Goal: Task Accomplishment & Management: Complete application form

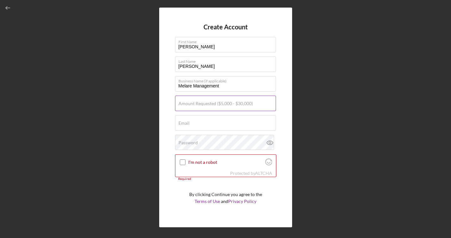
type input "Melare Management"
click at [221, 106] on label "Amount Requested ($5,000 - $30,000)" at bounding box center [215, 103] width 74 height 5
click at [221, 106] on input "Amount Requested ($5,000 - $30,000)" at bounding box center [225, 103] width 101 height 15
type input "$30,000"
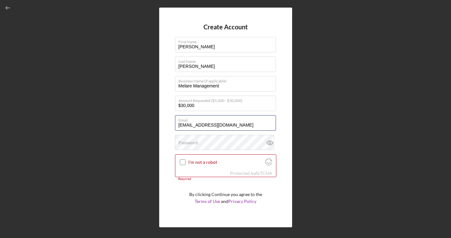
type input "[EMAIL_ADDRESS][DOMAIN_NAME]"
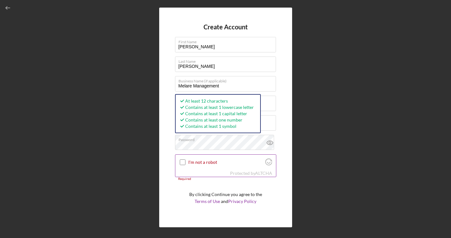
click at [180, 162] on input "I'm not a robot" at bounding box center [183, 163] width 6 height 6
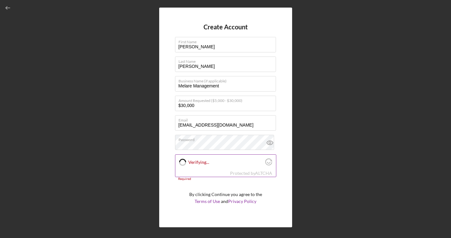
checkbox input "true"
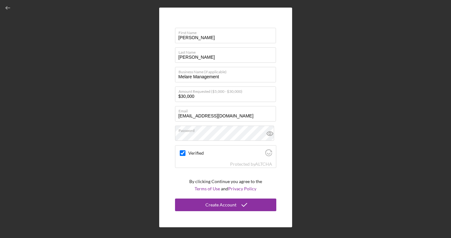
scroll to position [9, 0]
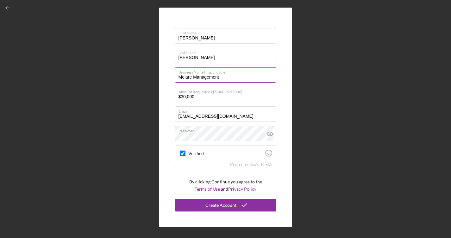
click at [240, 79] on input "Melare Management" at bounding box center [225, 74] width 101 height 15
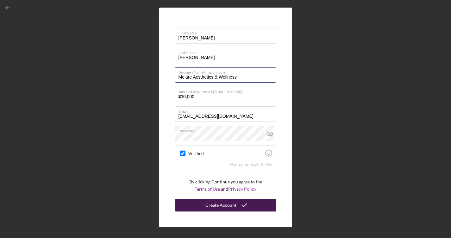
type input "Melare Aesthetics & Wellness"
click at [230, 204] on div "Create Account" at bounding box center [220, 205] width 31 height 13
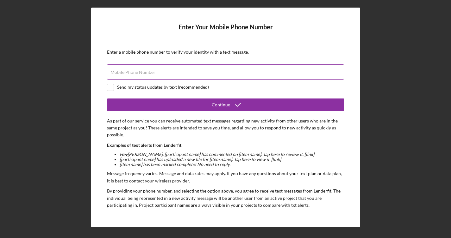
click at [230, 69] on input "Mobile Phone Number" at bounding box center [225, 72] width 237 height 15
type input "[PHONE_NUMBER]"
click at [201, 87] on div "Send my status updates by text (recommended)" at bounding box center [163, 87] width 92 height 5
checkbox input "true"
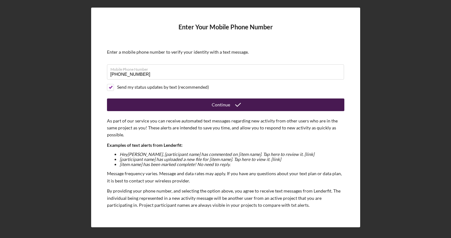
click at [198, 101] on button "Continue" at bounding box center [225, 105] width 237 height 13
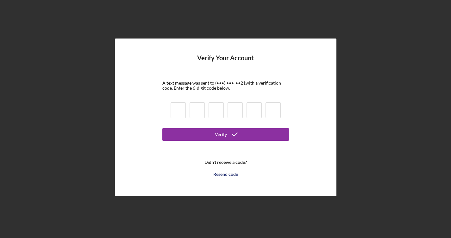
click at [183, 111] on input at bounding box center [177, 110] width 15 height 16
type input "0"
type input "5"
type input "7"
type input "3"
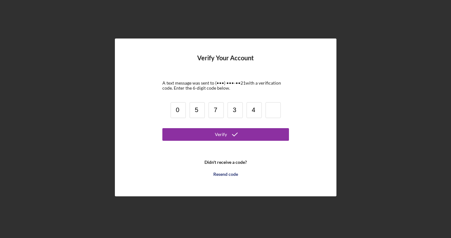
type input "4"
type input "6"
click at [225, 134] on button "Verify" at bounding box center [225, 134] width 127 height 13
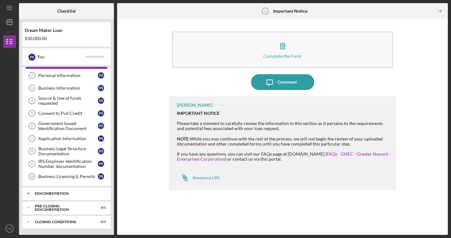
click at [69, 194] on div "Documentation" at bounding box center [69, 194] width 68 height 4
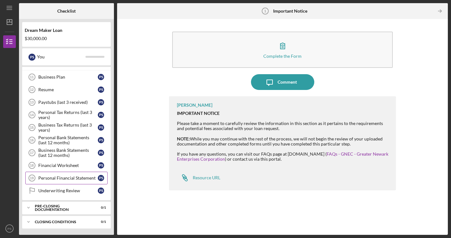
scroll to position [153, 0]
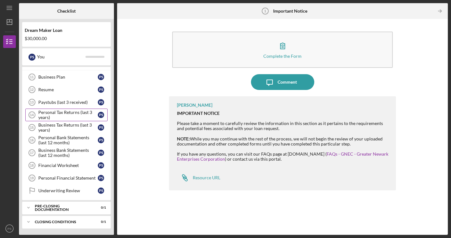
click at [75, 114] on div "Personal Tax Returns (last 3 years)" at bounding box center [67, 115] width 59 height 10
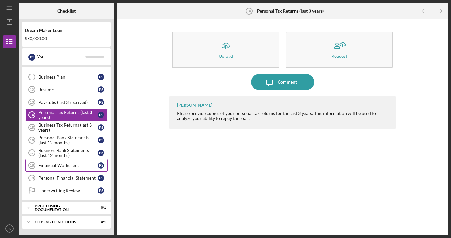
click at [75, 164] on div "Financial Worksheet" at bounding box center [67, 165] width 59 height 5
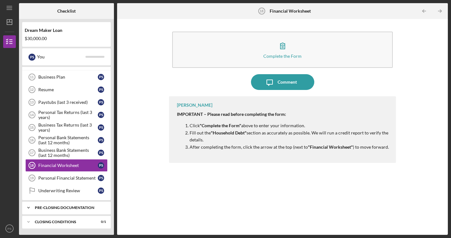
click at [60, 207] on div "Pre-Closing Documentation" at bounding box center [69, 208] width 68 height 4
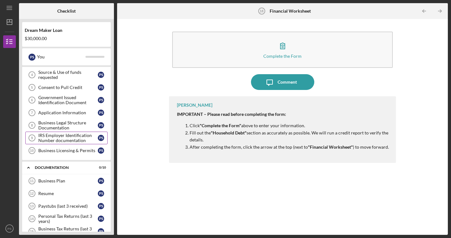
scroll to position [45, 0]
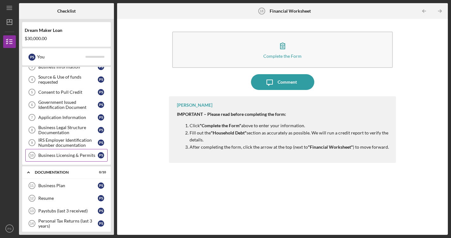
click at [84, 154] on div "Business Licensing & Permits" at bounding box center [67, 155] width 59 height 5
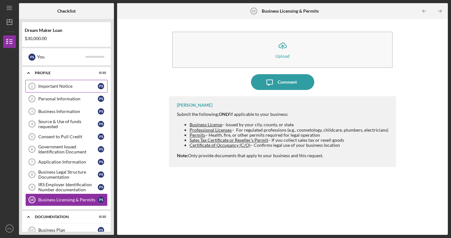
click at [79, 84] on div "Important Notice" at bounding box center [67, 86] width 59 height 5
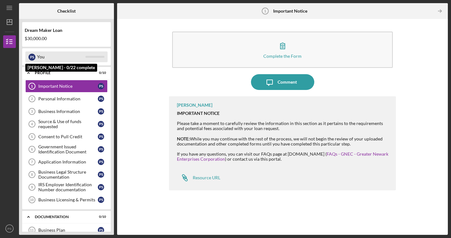
click at [84, 59] on div "You" at bounding box center [61, 57] width 48 height 11
click at [65, 56] on div "You" at bounding box center [61, 57] width 48 height 11
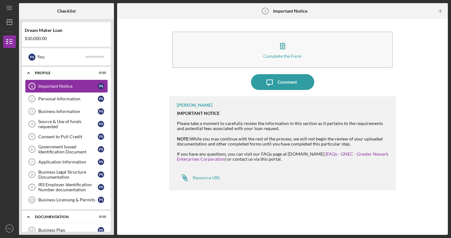
click at [68, 87] on div "Important Notice" at bounding box center [67, 86] width 59 height 5
click at [99, 87] on div "P S" at bounding box center [101, 86] width 6 height 6
click at [93, 73] on div "Profile" at bounding box center [69, 73] width 68 height 4
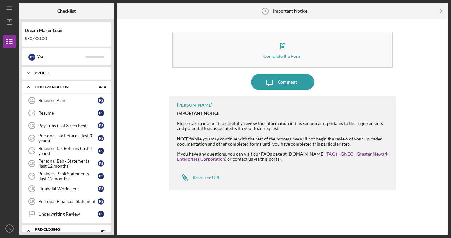
click at [48, 73] on div "Profile" at bounding box center [69, 73] width 68 height 4
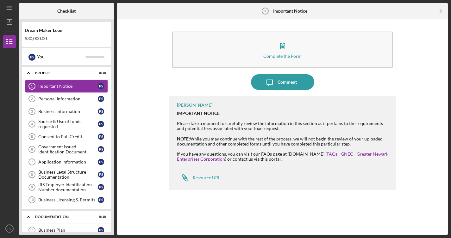
click at [31, 88] on text "1" at bounding box center [32, 86] width 2 height 4
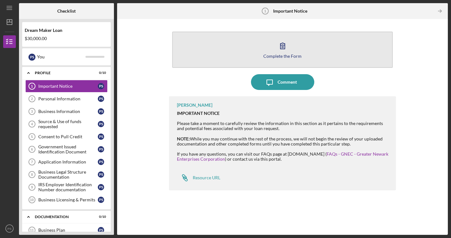
click at [285, 51] on icon "button" at bounding box center [283, 46] width 16 height 16
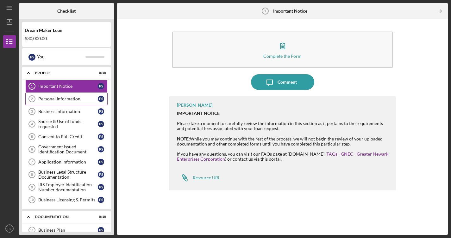
click at [83, 100] on div "Personal Information" at bounding box center [67, 98] width 59 height 5
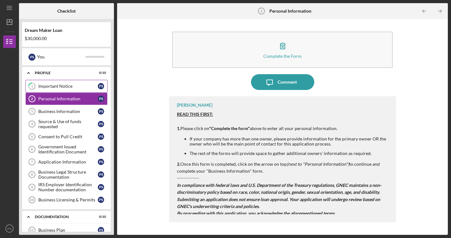
click at [86, 85] on div "Important Notice" at bounding box center [67, 86] width 59 height 5
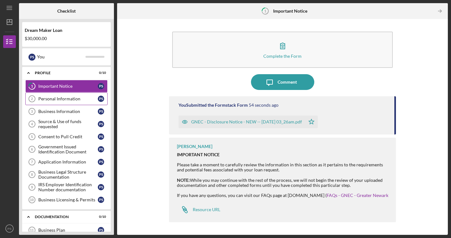
click at [83, 98] on div "Personal Information" at bounding box center [67, 98] width 59 height 5
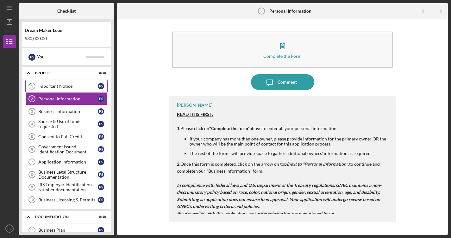
click at [82, 87] on div "Important Notice" at bounding box center [67, 86] width 59 height 5
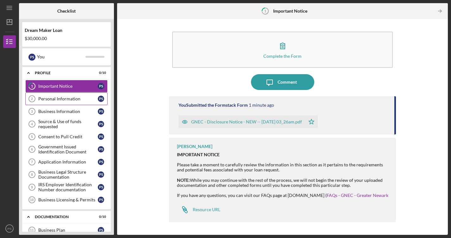
click at [88, 103] on link "Personal Information 2 Personal Information P S" at bounding box center [66, 99] width 82 height 13
